Goal: Task Accomplishment & Management: Use online tool/utility

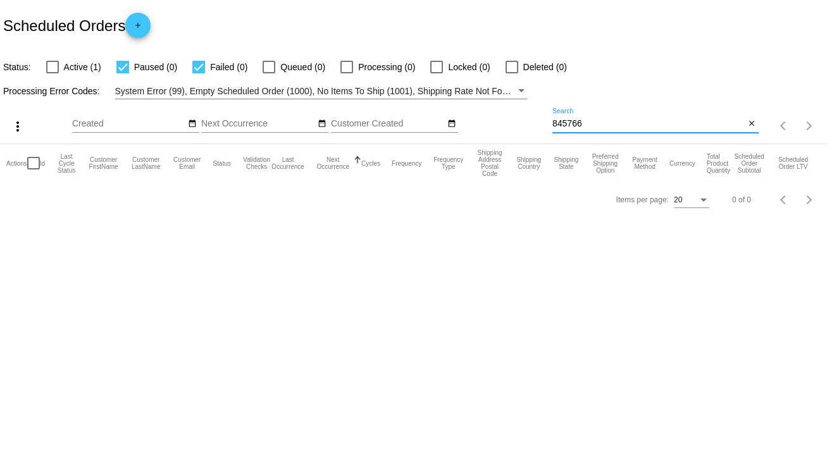
drag, startPoint x: 600, startPoint y: 124, endPoint x: 513, endPoint y: 135, distance: 88.1
click at [513, 135] on div "more_vert Sep Jan Feb Mar [DATE]" at bounding box center [413, 121] width 827 height 45
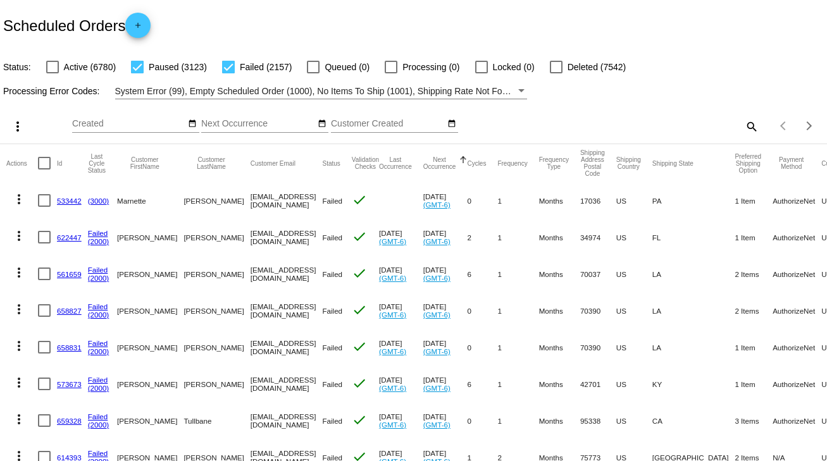
click at [745, 123] on mat-icon "search" at bounding box center [751, 126] width 15 height 20
paste input "897893"
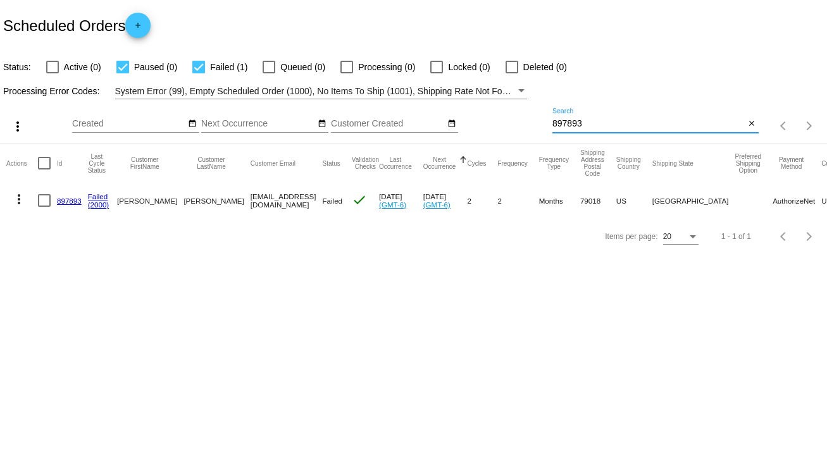
type input "897893"
click at [63, 201] on link "897893" at bounding box center [69, 201] width 25 height 8
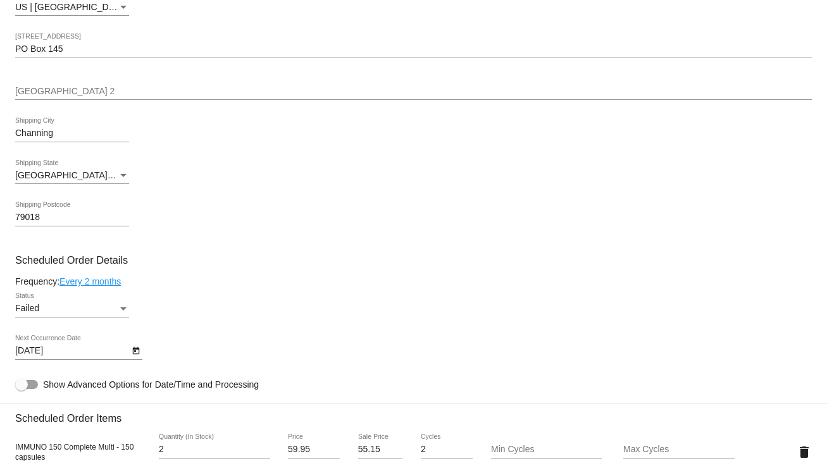
scroll to position [557, 0]
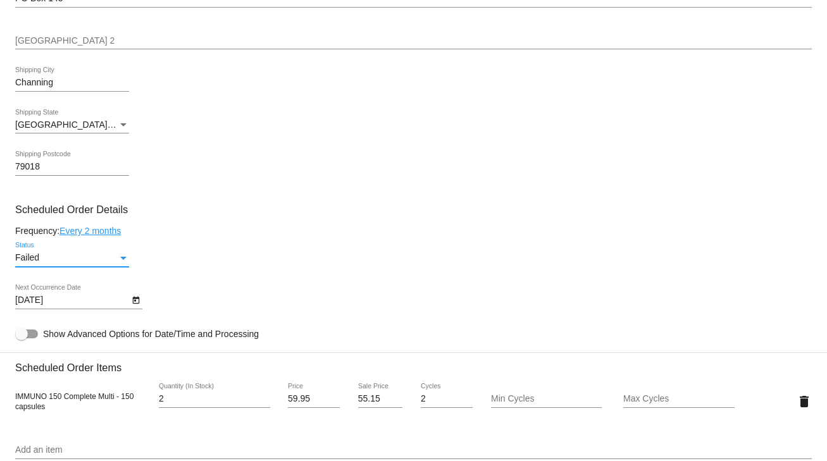
click at [127, 261] on div "Status" at bounding box center [123, 258] width 11 height 10
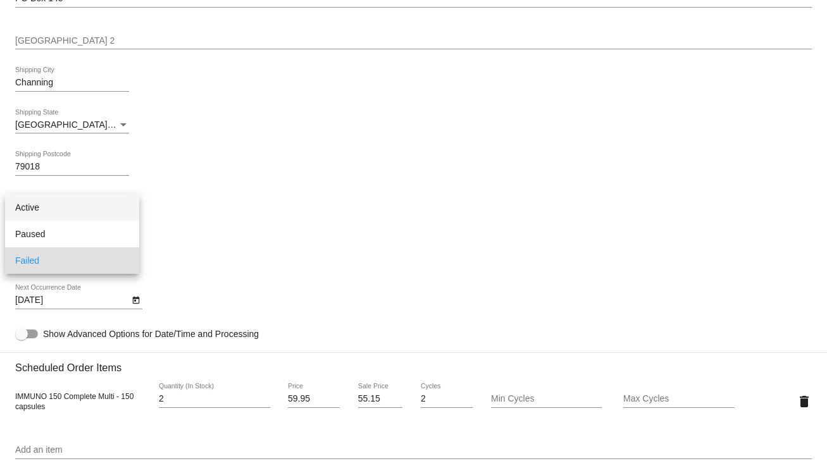
click at [43, 205] on span "Active" at bounding box center [72, 207] width 114 height 27
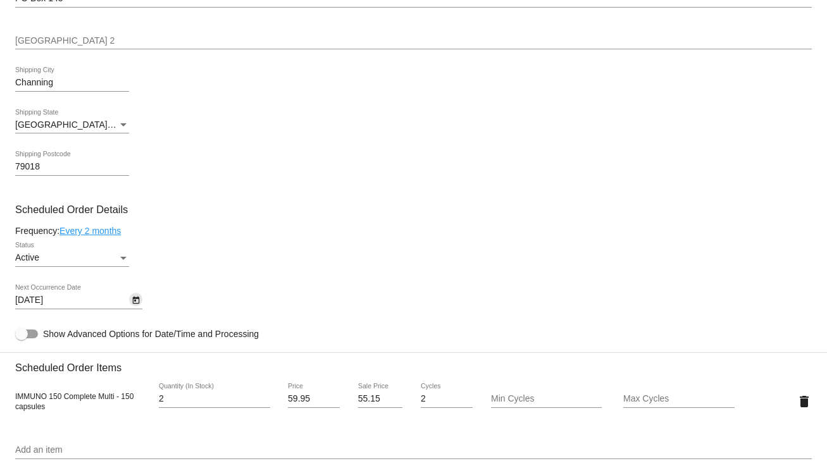
click at [134, 307] on icon "Open calendar" at bounding box center [136, 300] width 9 height 15
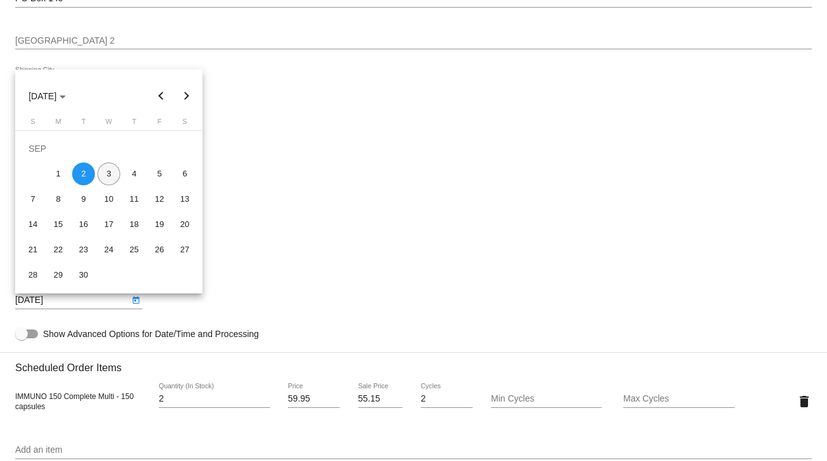
click at [107, 171] on div "3" at bounding box center [108, 174] width 23 height 23
type input "[DATE]"
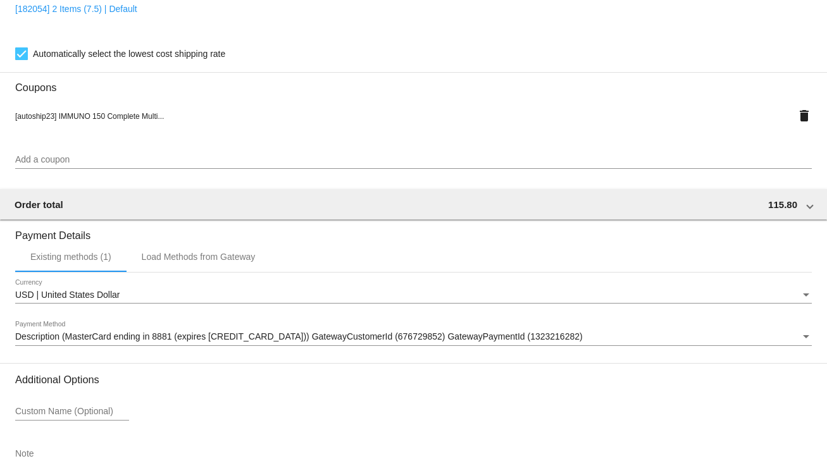
scroll to position [1148, 0]
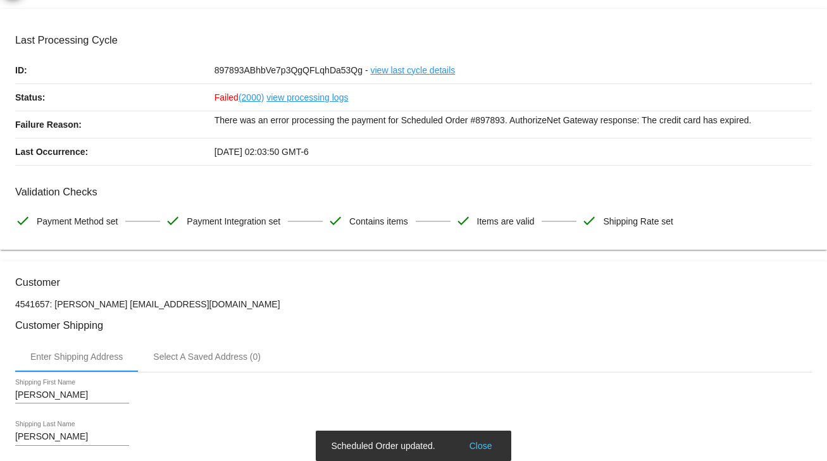
scroll to position [0, 0]
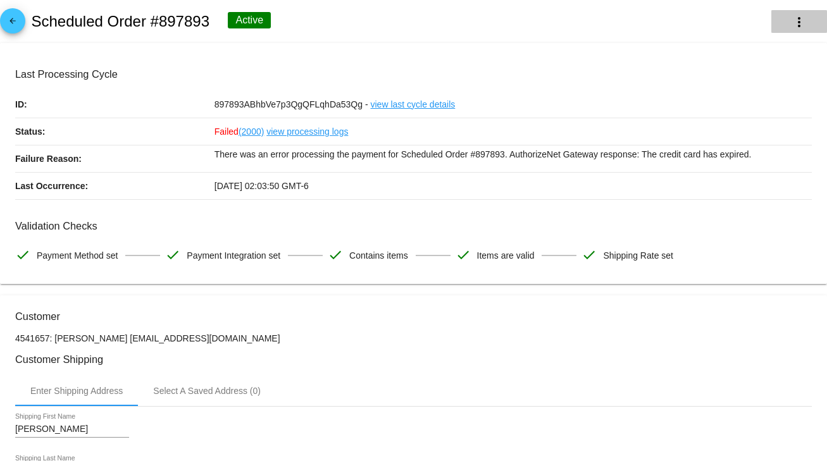
click at [795, 25] on mat-icon "more_vert" at bounding box center [799, 22] width 15 height 15
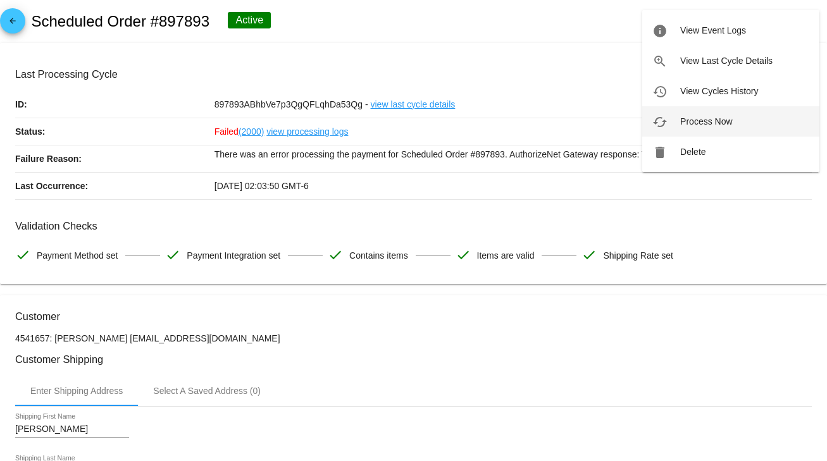
click at [714, 123] on span "Process Now" at bounding box center [706, 121] width 52 height 10
